Goal: Task Accomplishment & Management: Use online tool/utility

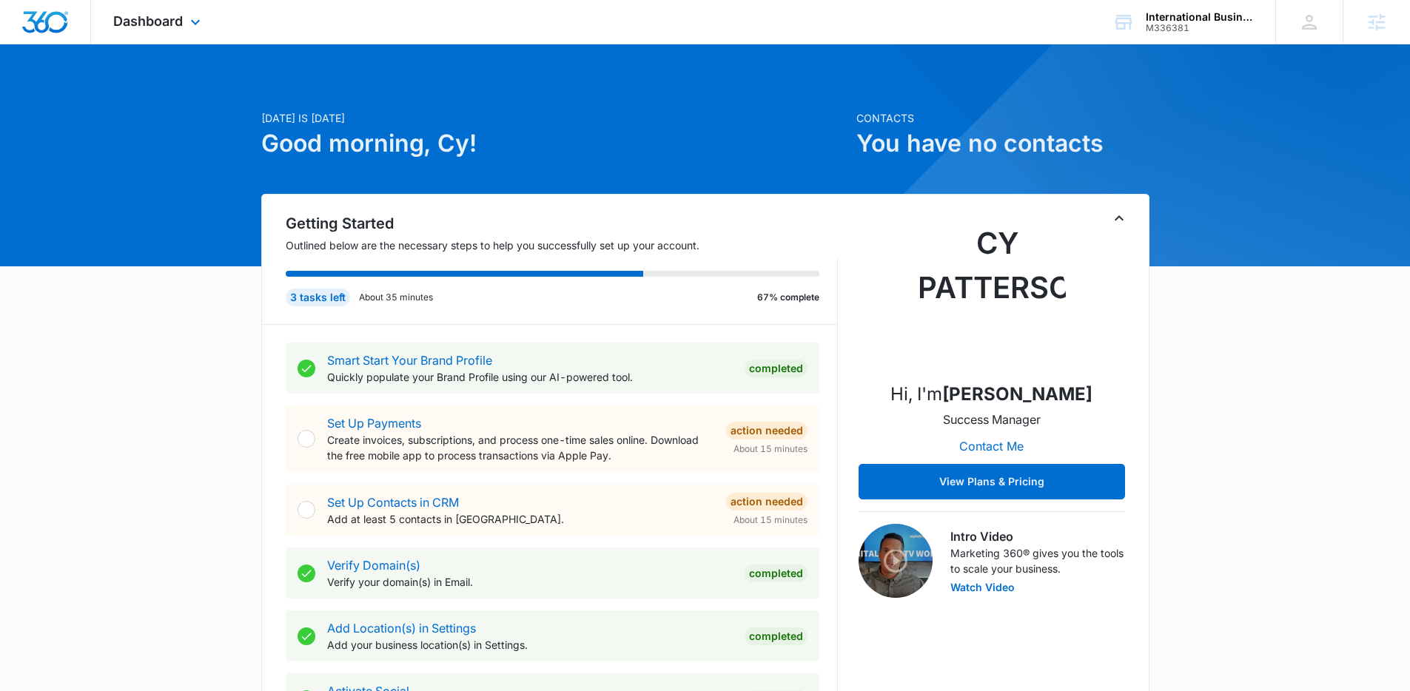
click at [164, 38] on div "Dashboard Apps Reputation Forms CRM Email Social POS Content Ads Intelligence F…" at bounding box center [158, 22] width 135 height 44
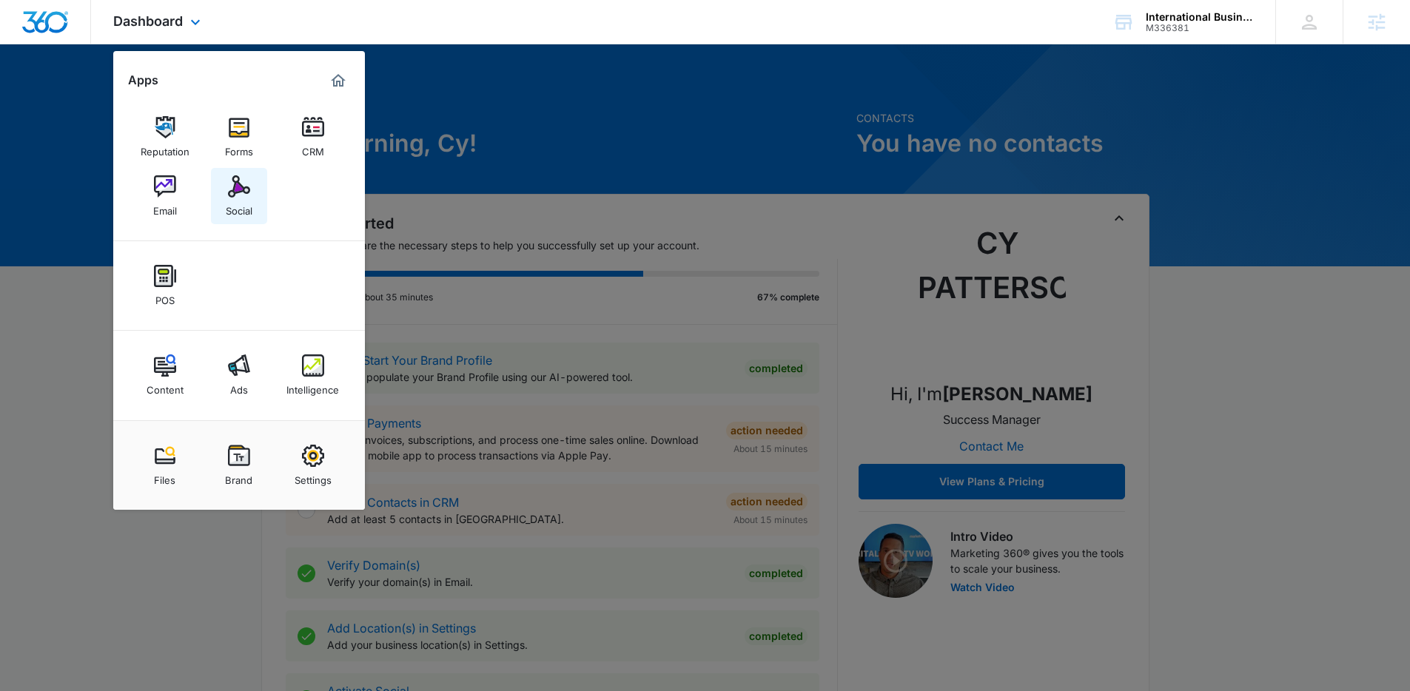
click at [252, 194] on link "Social" at bounding box center [239, 196] width 56 height 56
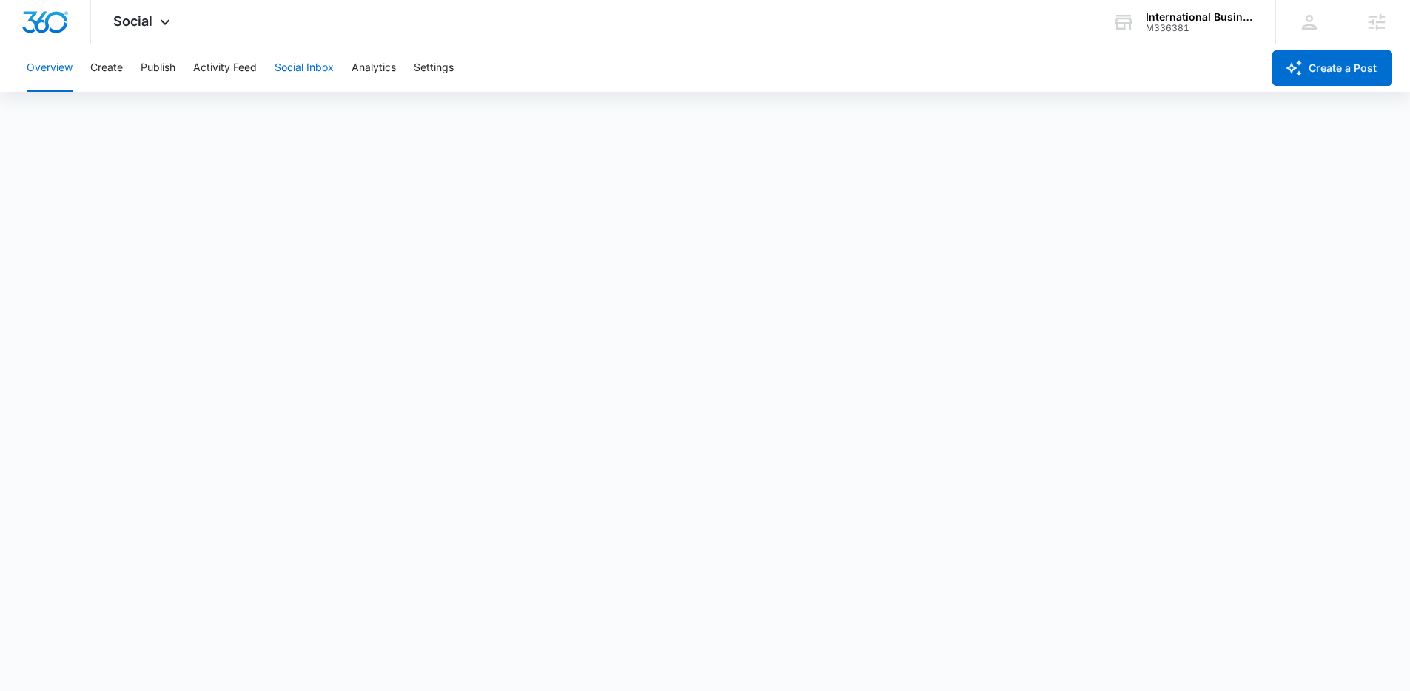
click at [312, 82] on button "Social Inbox" at bounding box center [304, 67] width 59 height 47
click at [198, 74] on button "Activity Feed" at bounding box center [225, 67] width 64 height 47
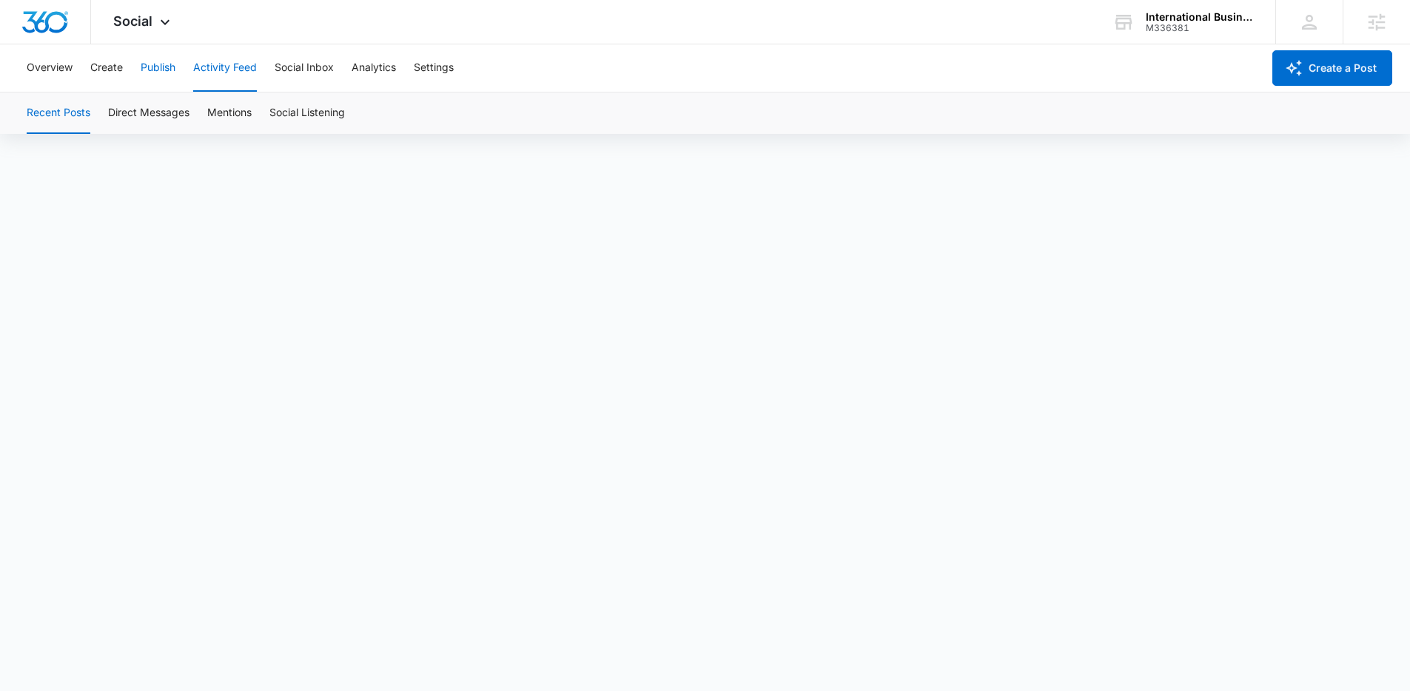
click at [159, 73] on button "Publish" at bounding box center [158, 67] width 35 height 47
click at [108, 70] on button "Create" at bounding box center [106, 67] width 33 height 47
